Goal: Ask a question: Seek information or help from site administrators or community

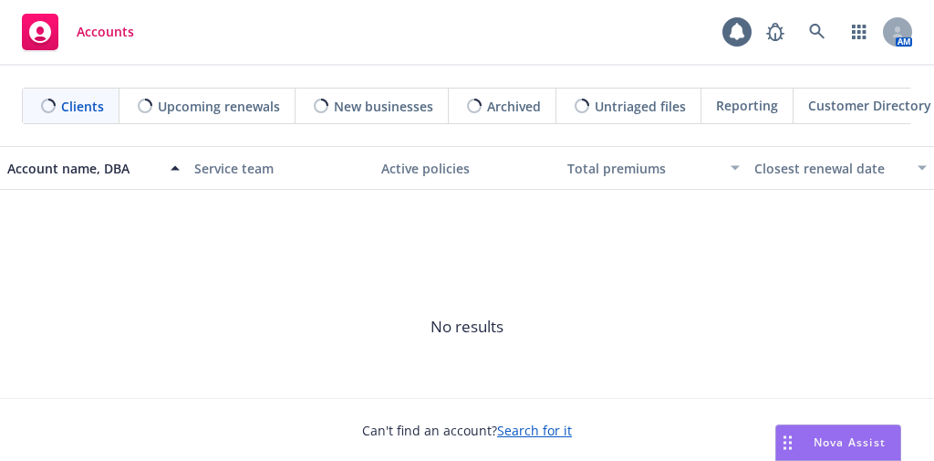
click at [849, 440] on span "Nova Assist" at bounding box center [849, 442] width 72 height 16
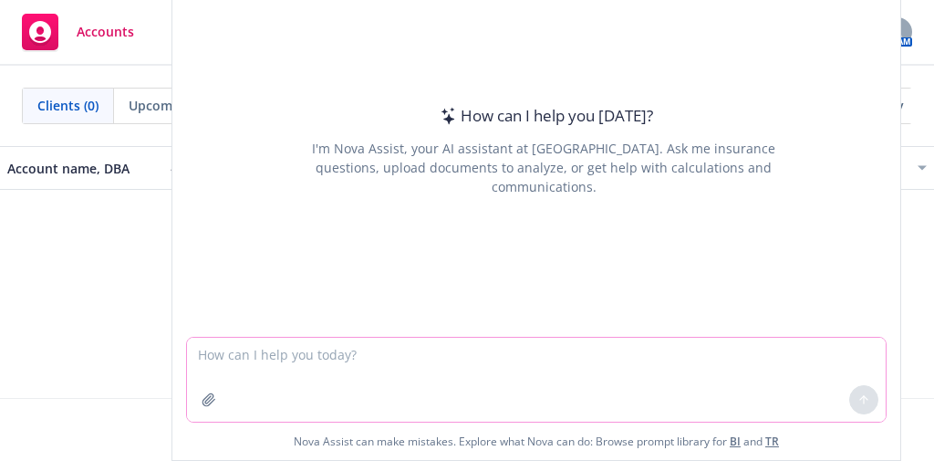
click at [512, 390] on textarea at bounding box center [536, 379] width 699 height 84
paste textarea "Okay. I just finished looking at all the comparisons. All the yellow "call outs…"
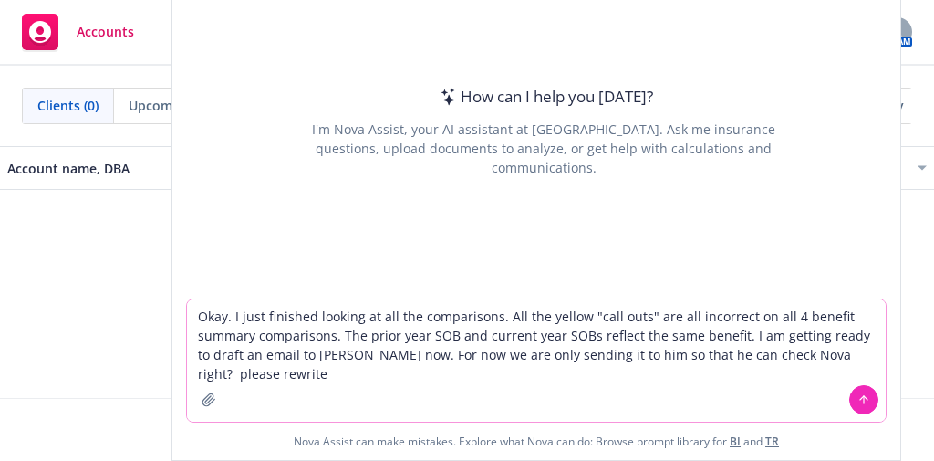
type textarea "Okay. I just finished looking at all the comparisons. All the yellow "call outs…"
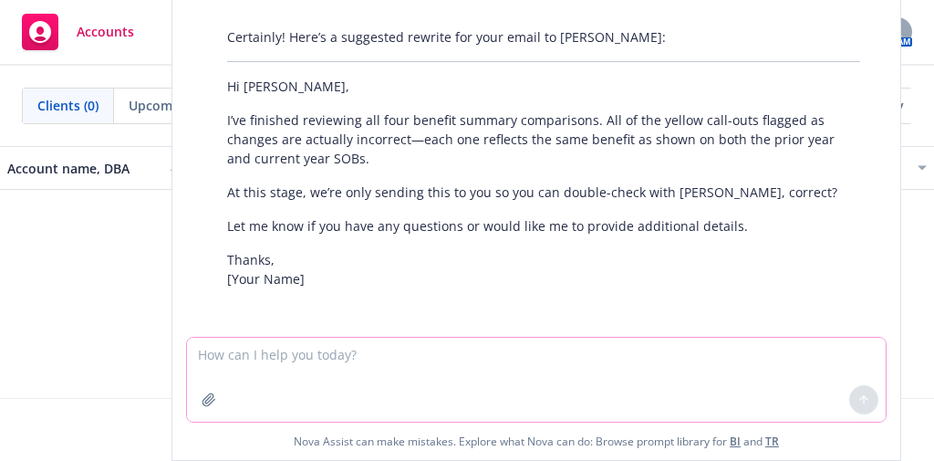
scroll to position [27, 0]
click at [323, 363] on textarea at bounding box center [536, 379] width 699 height 84
type textarea "no THIS EMAIL IS TOO CRYSTAL"
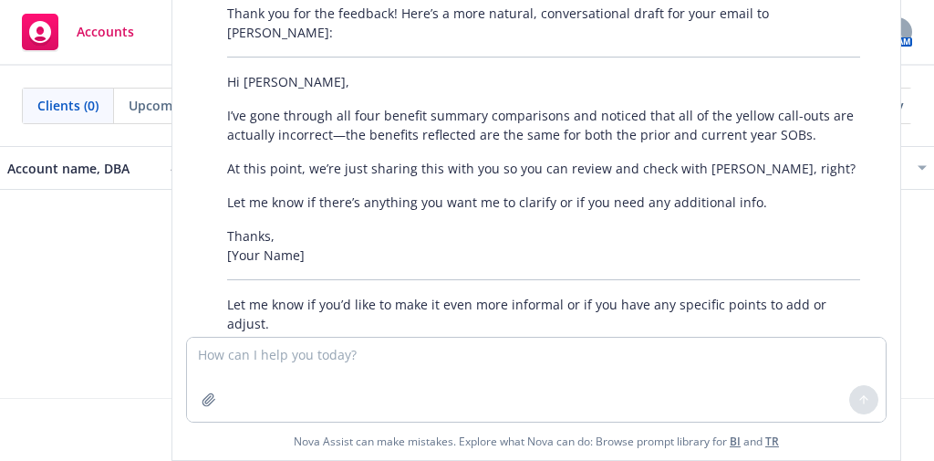
scroll to position [429, 0]
